Goal: Check status: Check status

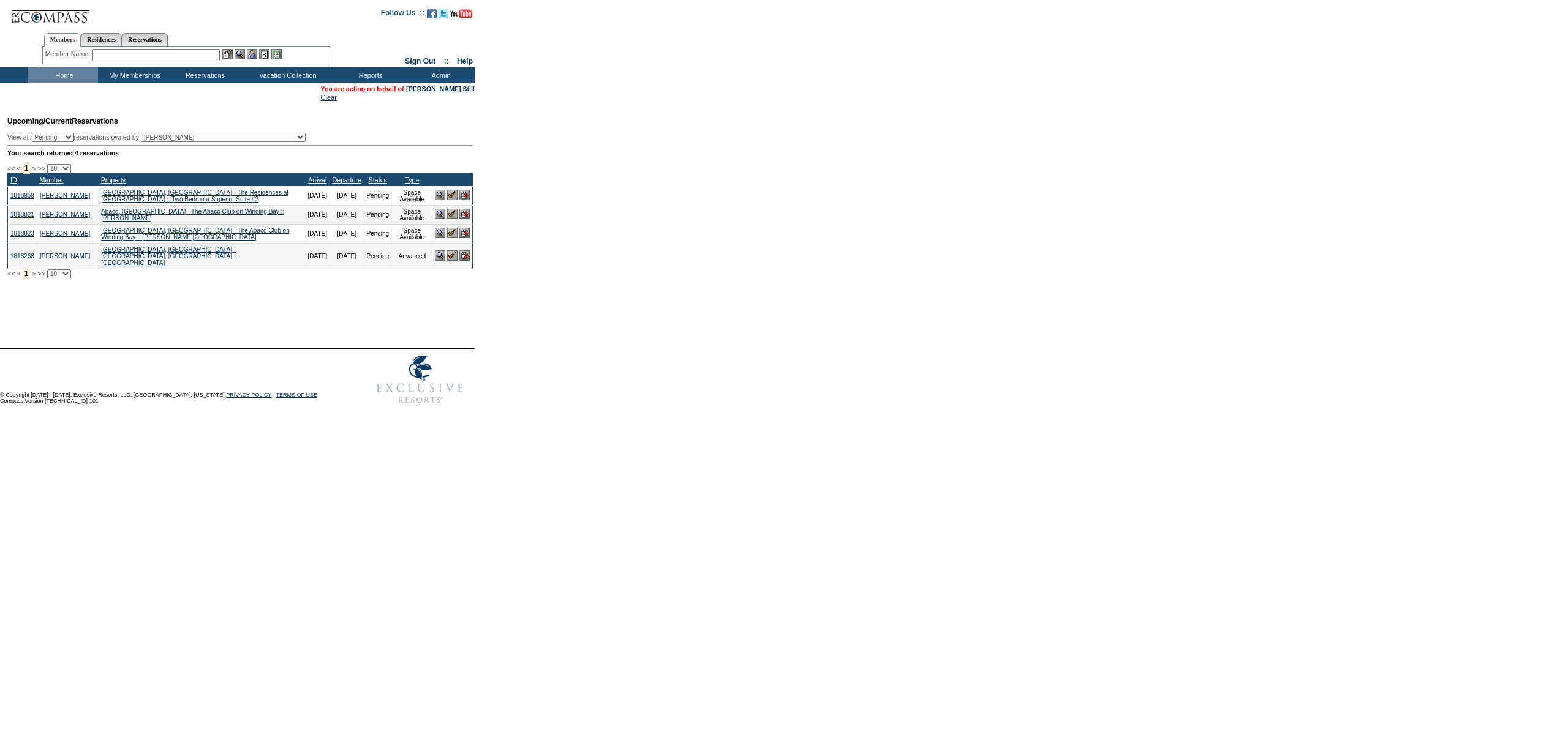
click at [60, 72] on td "Home" at bounding box center [63, 74] width 71 height 15
click at [461, 91] on link "[PERSON_NAME] Still" at bounding box center [440, 89] width 69 height 7
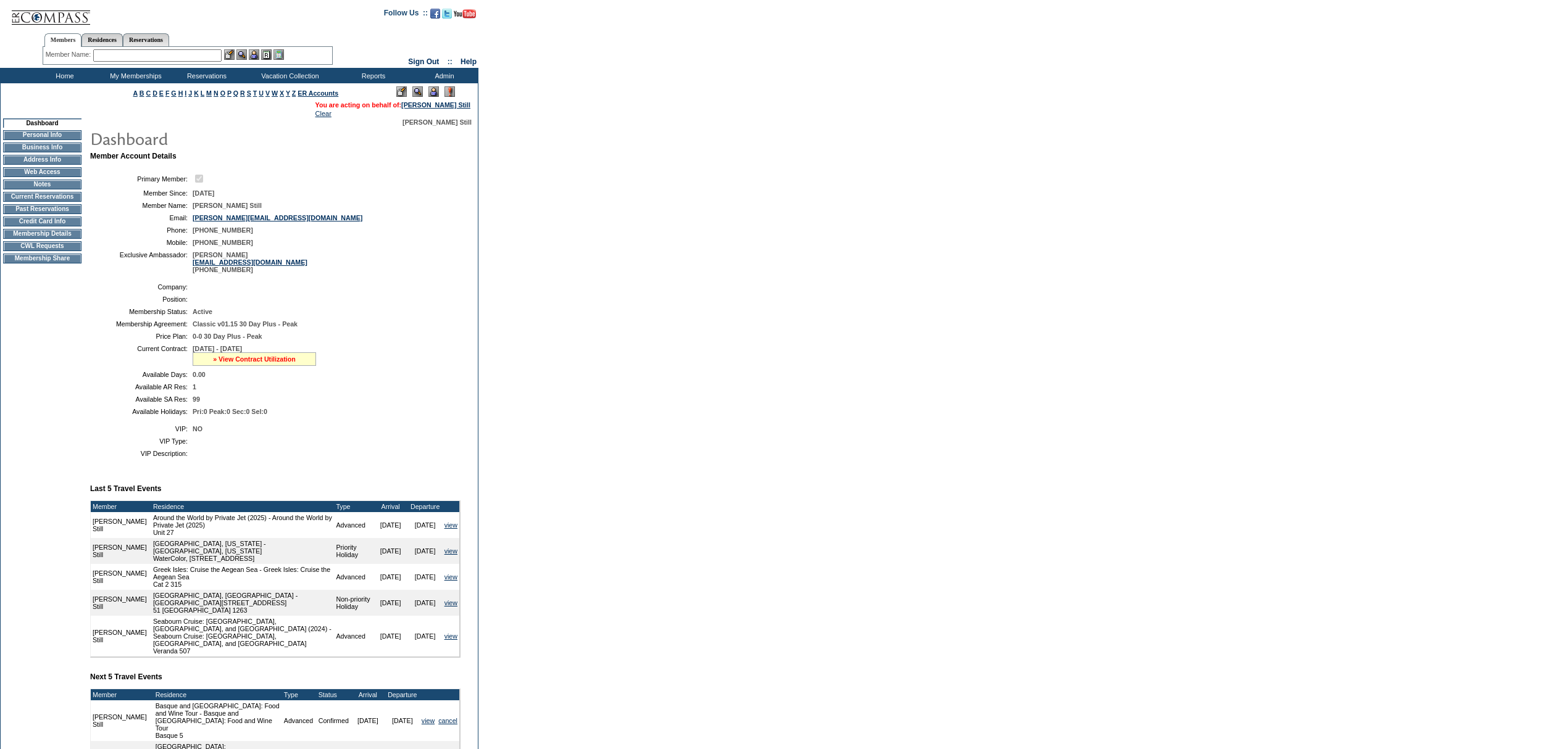
click at [263, 363] on link "» View Contract Utilization" at bounding box center [255, 359] width 83 height 7
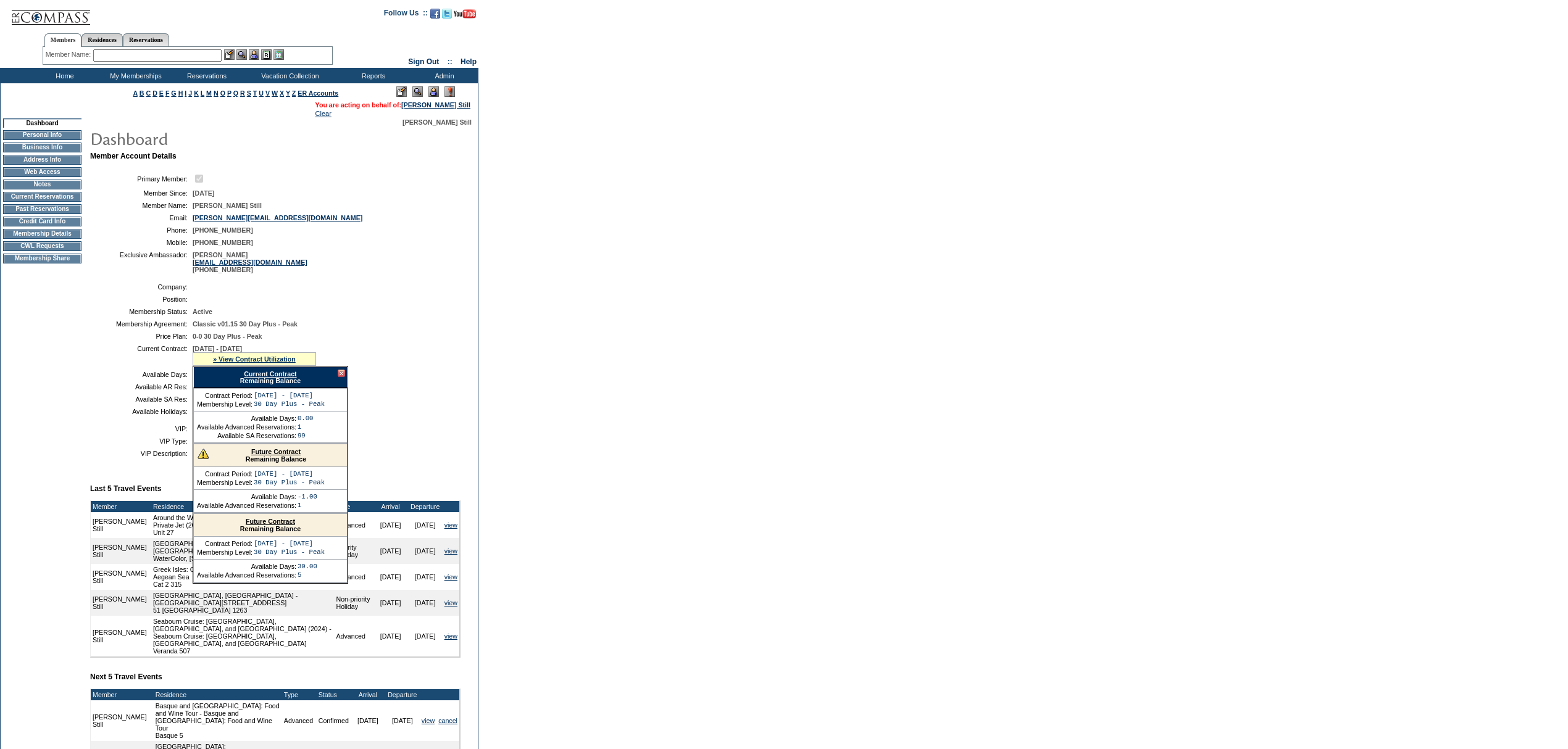
click at [260, 366] on div "» View Contract Utilization" at bounding box center [255, 359] width 124 height 14
click at [255, 388] on div "Current Contract Remaining Balance" at bounding box center [271, 377] width 154 height 22
click at [268, 377] on link "Current Contract" at bounding box center [270, 374] width 52 height 7
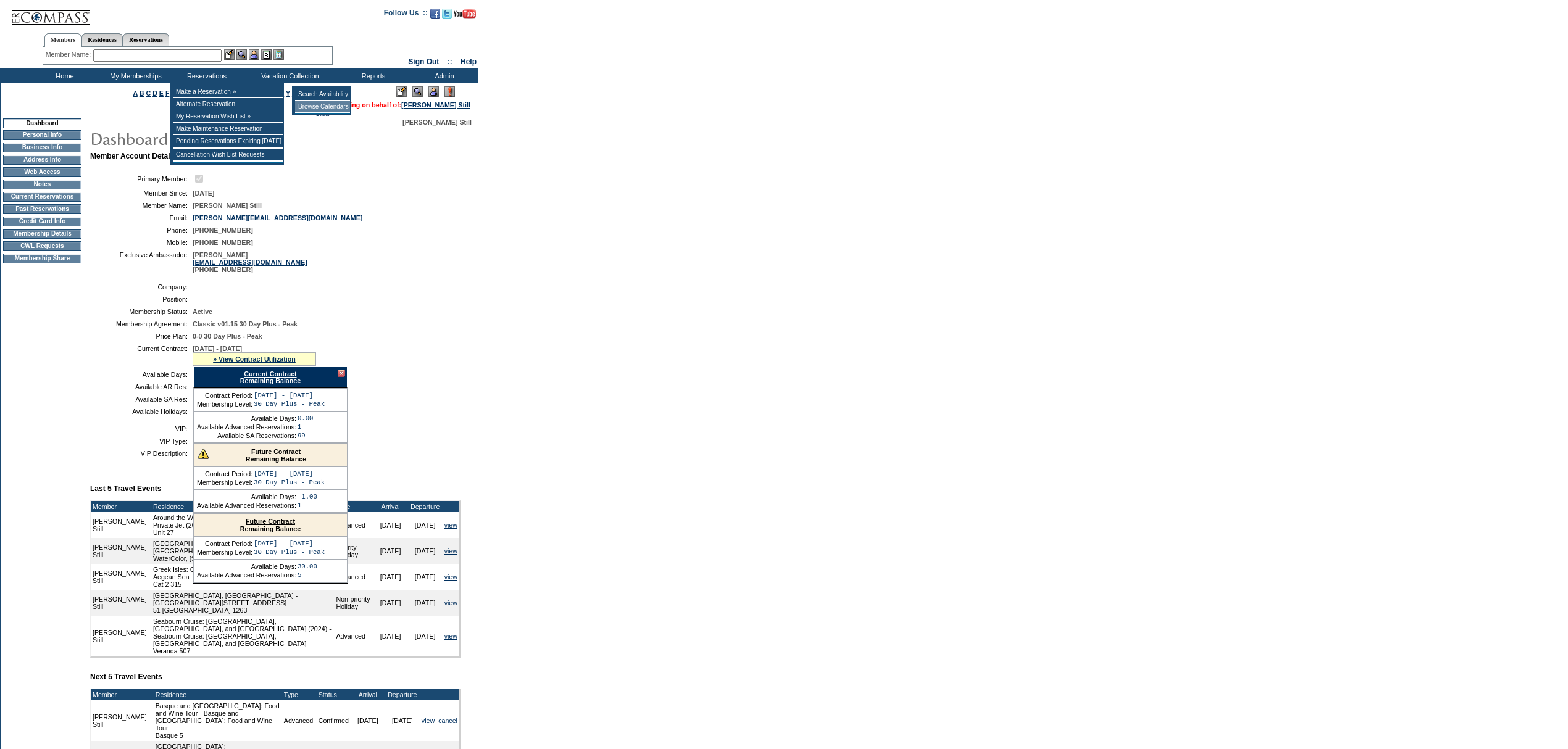
click at [311, 104] on td "Browse Calendars" at bounding box center [323, 106] width 55 height 12
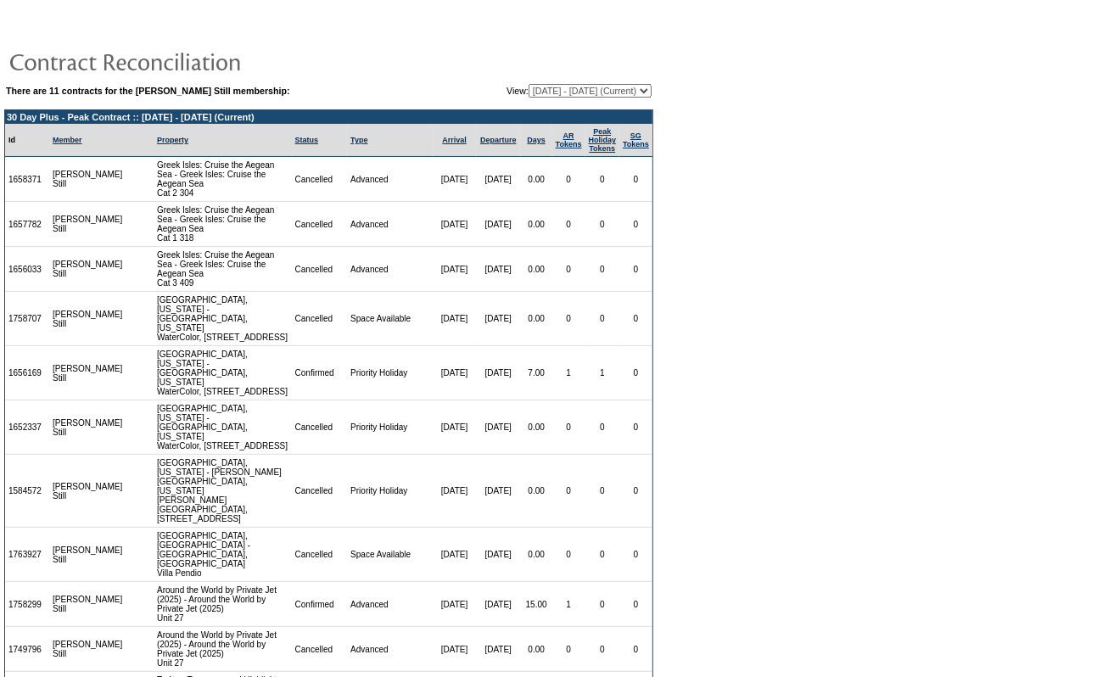
click at [553, 86] on select "11/29/17 - 05/31/19 06/01/19 - 05/31/20 06/01/20 - 05/31/21 06/01/21 - 05/31/22…" at bounding box center [590, 91] width 123 height 14
select select "137495"
click at [529, 84] on select "11/29/17 - 05/31/19 06/01/19 - 05/31/20 06/01/20 - 05/31/21 06/01/21 - 05/31/22…" at bounding box center [590, 91] width 123 height 14
